Goal: Navigation & Orientation: Find specific page/section

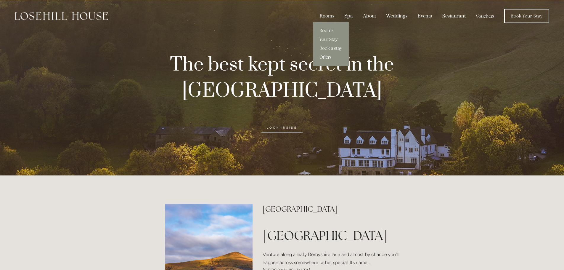
click at [331, 40] on link "Your Stay" at bounding box center [331, 39] width 36 height 9
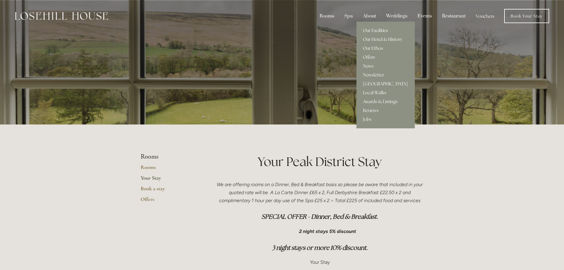
click at [378, 91] on link "Local Walks" at bounding box center [386, 92] width 58 height 9
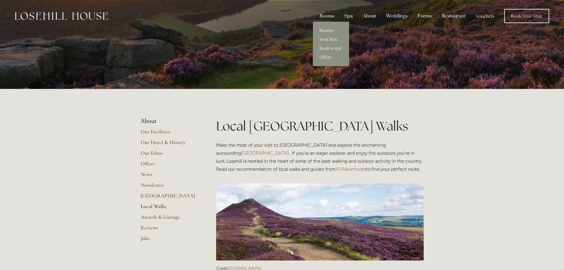
click at [327, 15] on div "Rooms" at bounding box center [327, 15] width 24 height 11
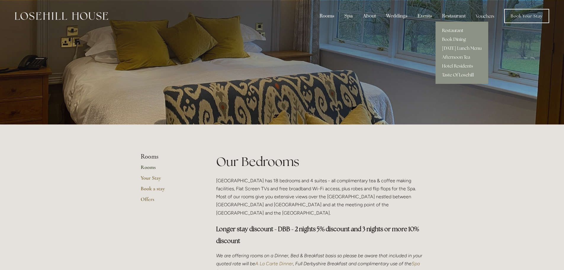
click at [455, 31] on link "Restaurant" at bounding box center [462, 30] width 53 height 9
